Goal: Task Accomplishment & Management: Manage account settings

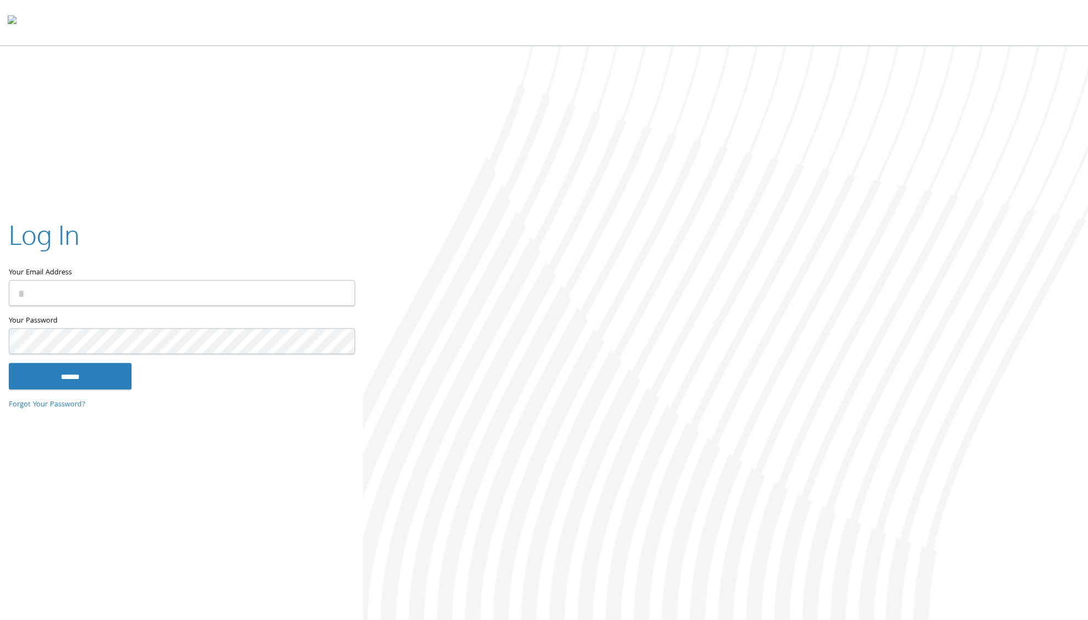
type input "**********"
click at [69, 373] on input "******" at bounding box center [70, 376] width 123 height 26
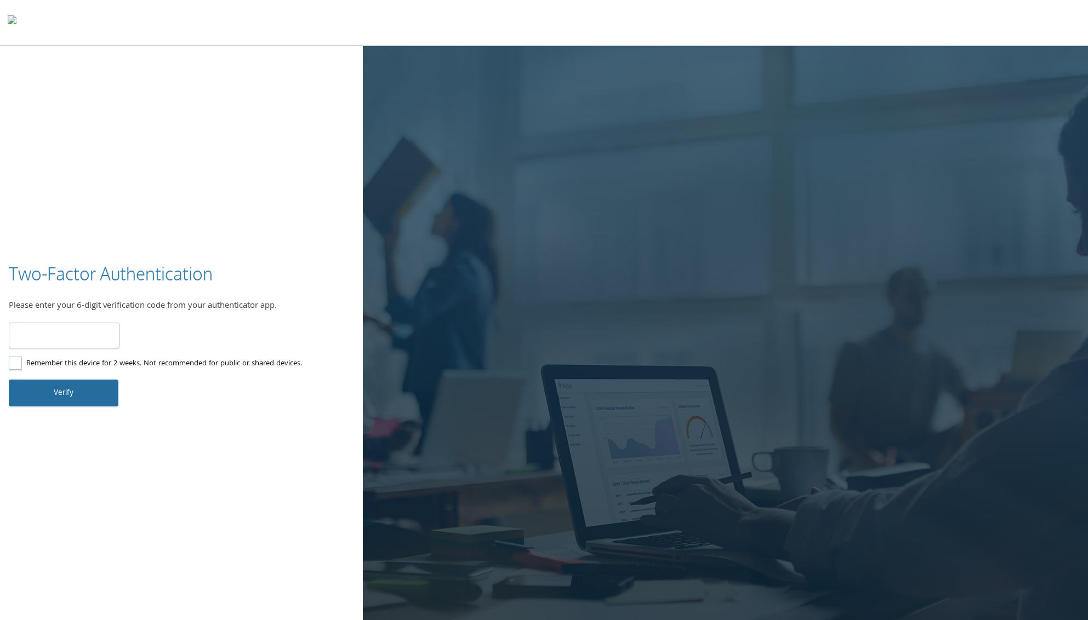
type input "******"
click at [56, 392] on button "Verify" at bounding box center [64, 393] width 110 height 26
